Goal: Complete application form

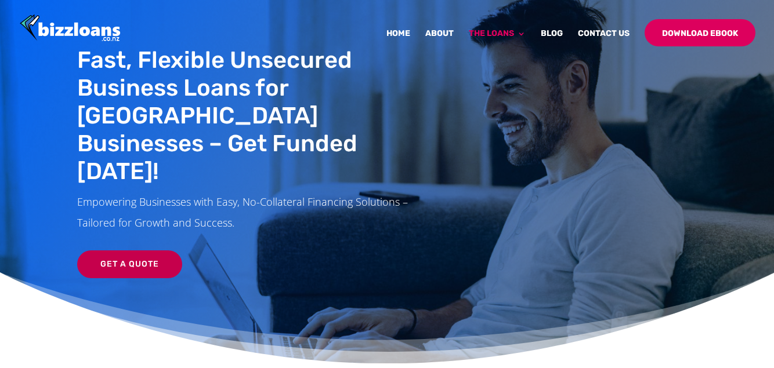
click at [124, 250] on link "Get a Quote" at bounding box center [129, 264] width 105 height 28
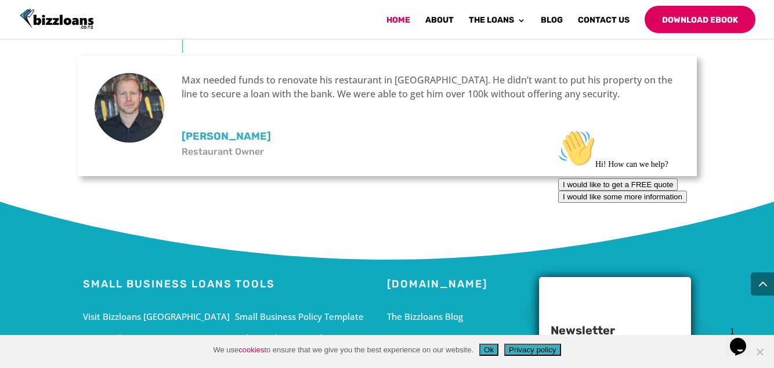
scroll to position [3863, 0]
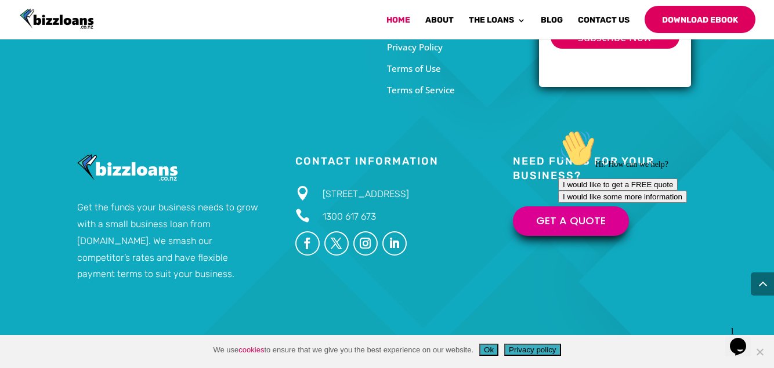
click at [491, 349] on button "Ok" at bounding box center [488, 350] width 19 height 12
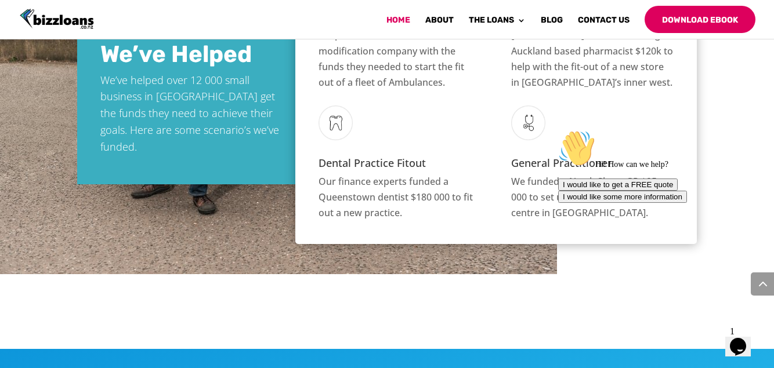
scroll to position [1465, 0]
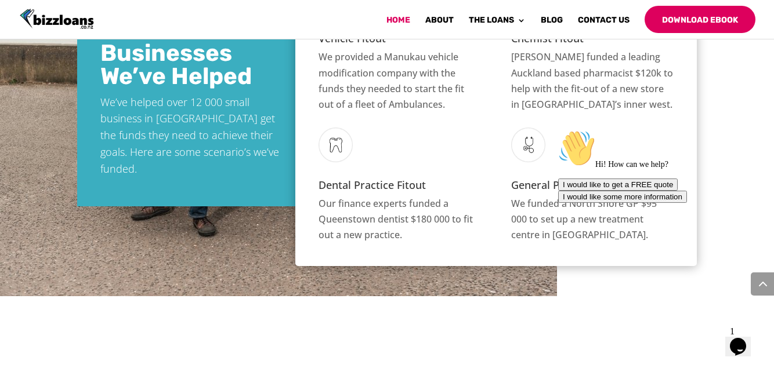
click at [655, 191] on button "I would like to get a FREE quote" at bounding box center [617, 185] width 119 height 12
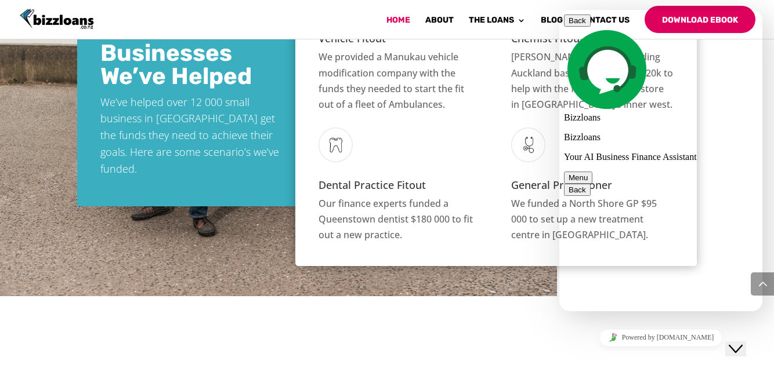
type textarea "MUKESH AVAIYA SMTCN@OUTLOOK.COM"
type textarea "SWAMI TRADING CO LIMITED"
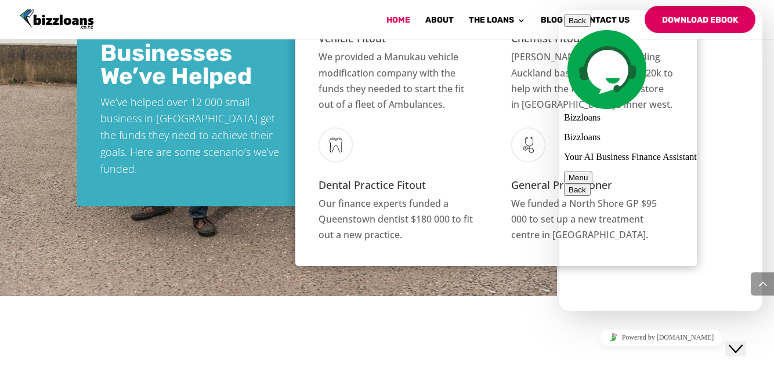
scroll to position [175, 0]
type textarea "0212773278"
type textarea "7000"
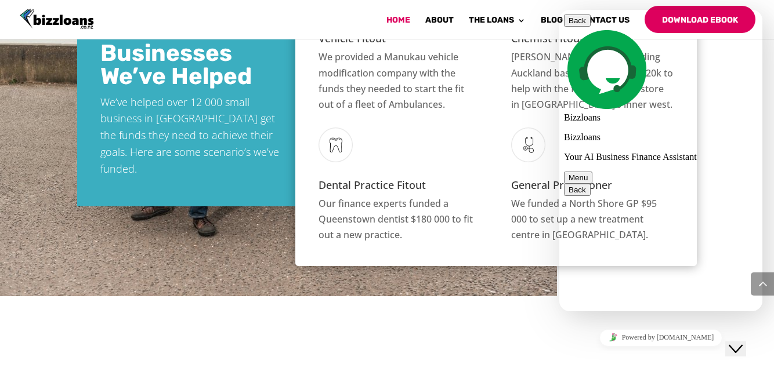
type textarea "6500"
type textarea "PAID DEFULTS"
type textarea "NO"
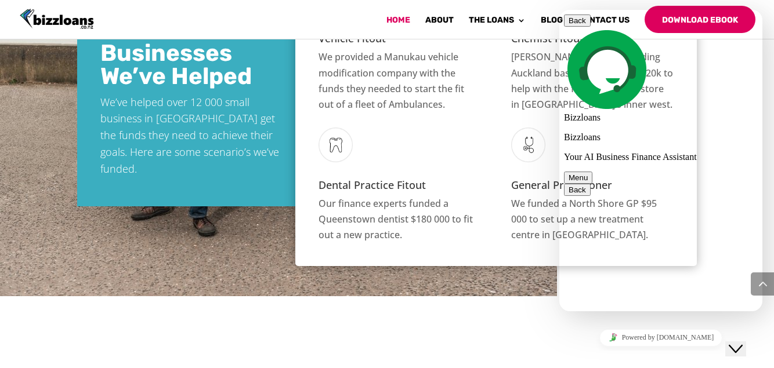
scroll to position [747, 0]
type textarea "9 MOTHNS"
type textarea "WORKING CAPITAL"
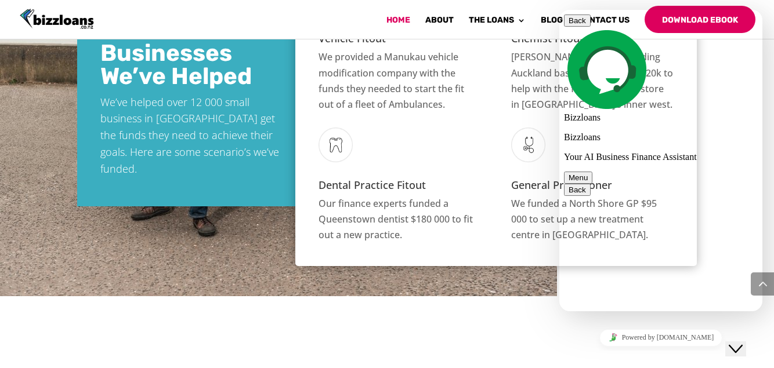
type textarea "OK"
type textarea "WHEN YOU WILL CALL ME REDING BUSINESS LOAN"
